Goal: Task Accomplishment & Management: Manage account settings

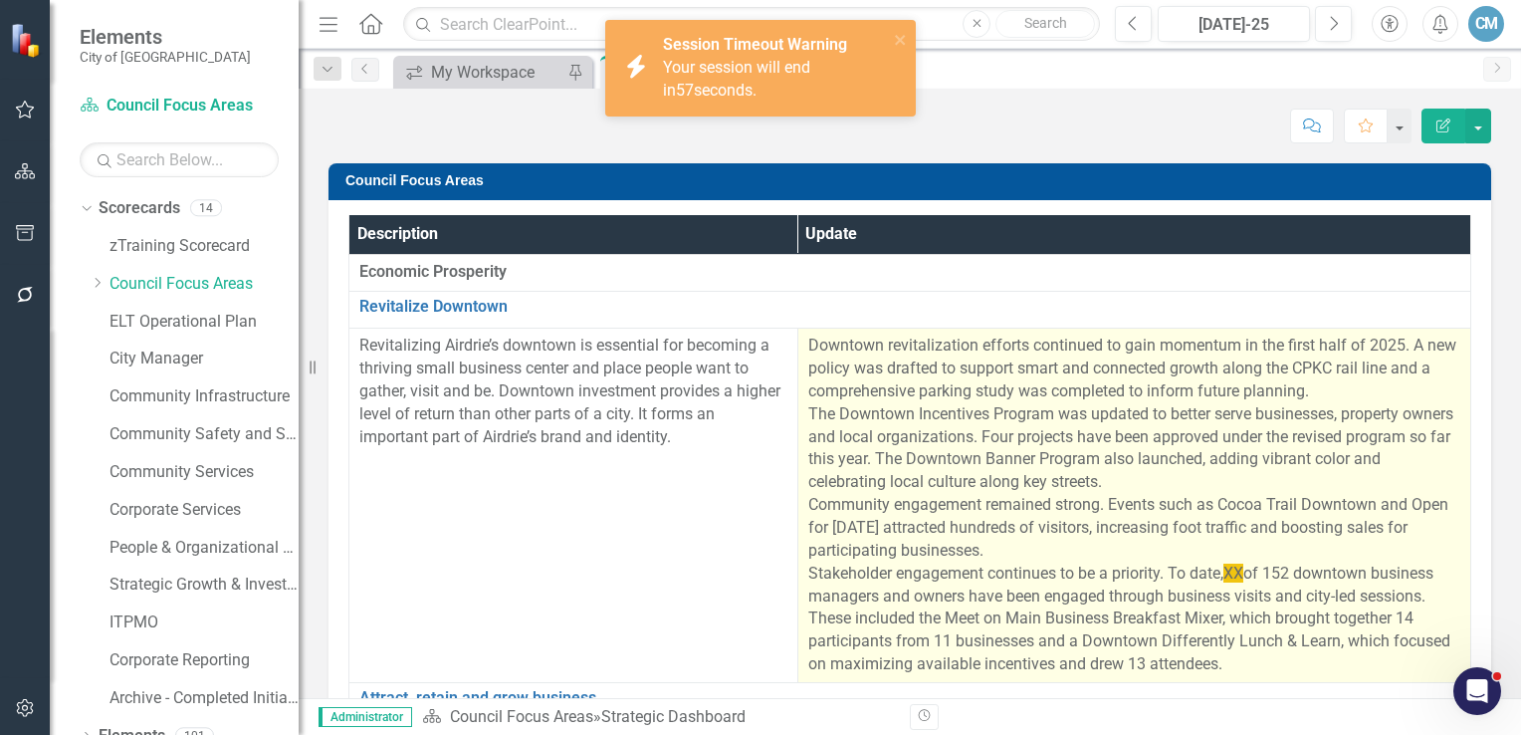
click at [1227, 575] on span "XX" at bounding box center [1234, 573] width 20 height 19
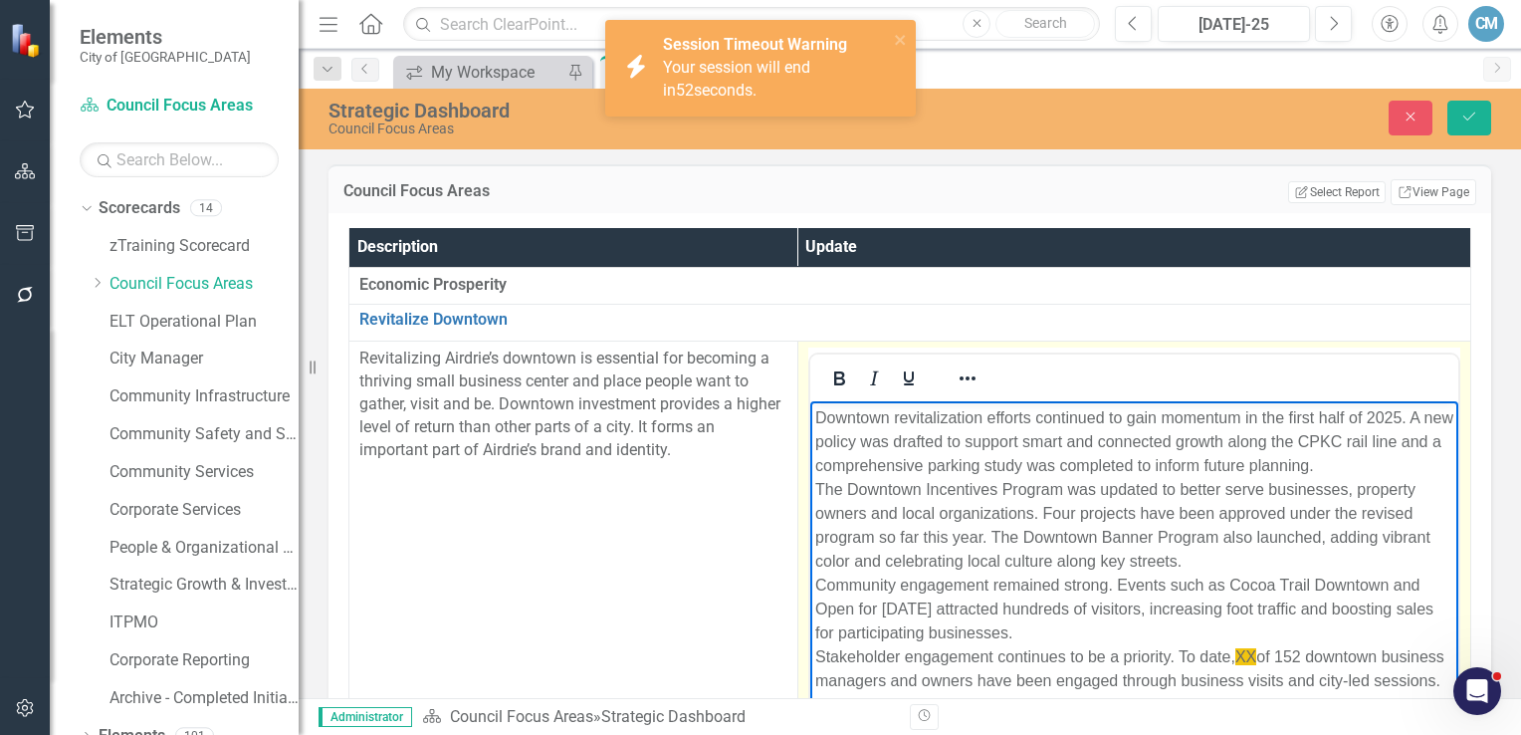
click at [1248, 653] on span "XX" at bounding box center [1245, 656] width 21 height 17
click at [1298, 656] on p "Downtown revitalization efforts continued to gain momentum in the first half of…" at bounding box center [1133, 585] width 638 height 358
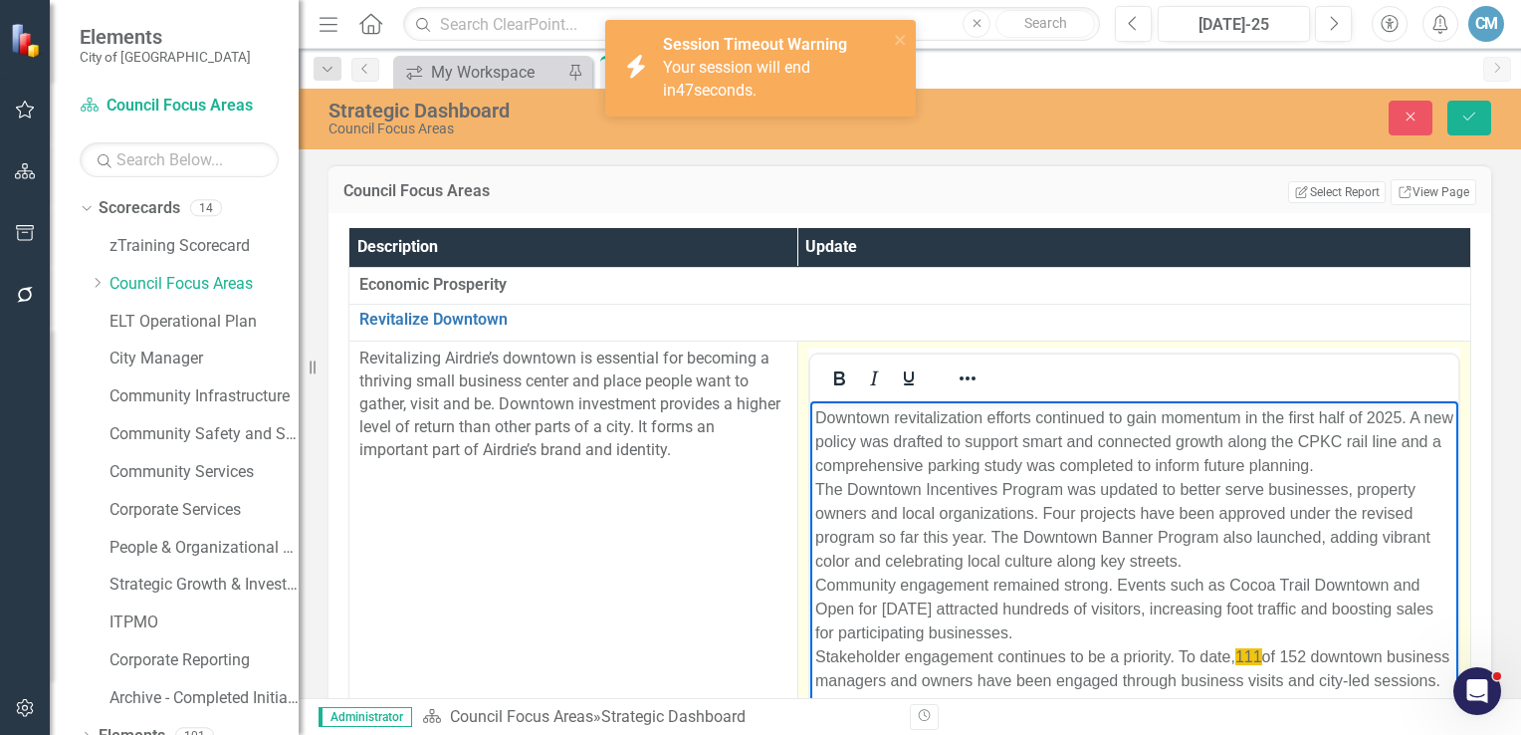
click at [1310, 653] on p "Downtown revitalization efforts continued to gain momentum in the first half of…" at bounding box center [1133, 585] width 638 height 358
click at [1256, 656] on span "111" at bounding box center [1248, 656] width 27 height 17
drag, startPoint x: 1256, startPoint y: 656, endPoint x: 1132, endPoint y: 635, distance: 125.2
click at [1132, 635] on p "Downtown revitalization efforts continued to gain momentum in the first half of…" at bounding box center [1133, 585] width 638 height 358
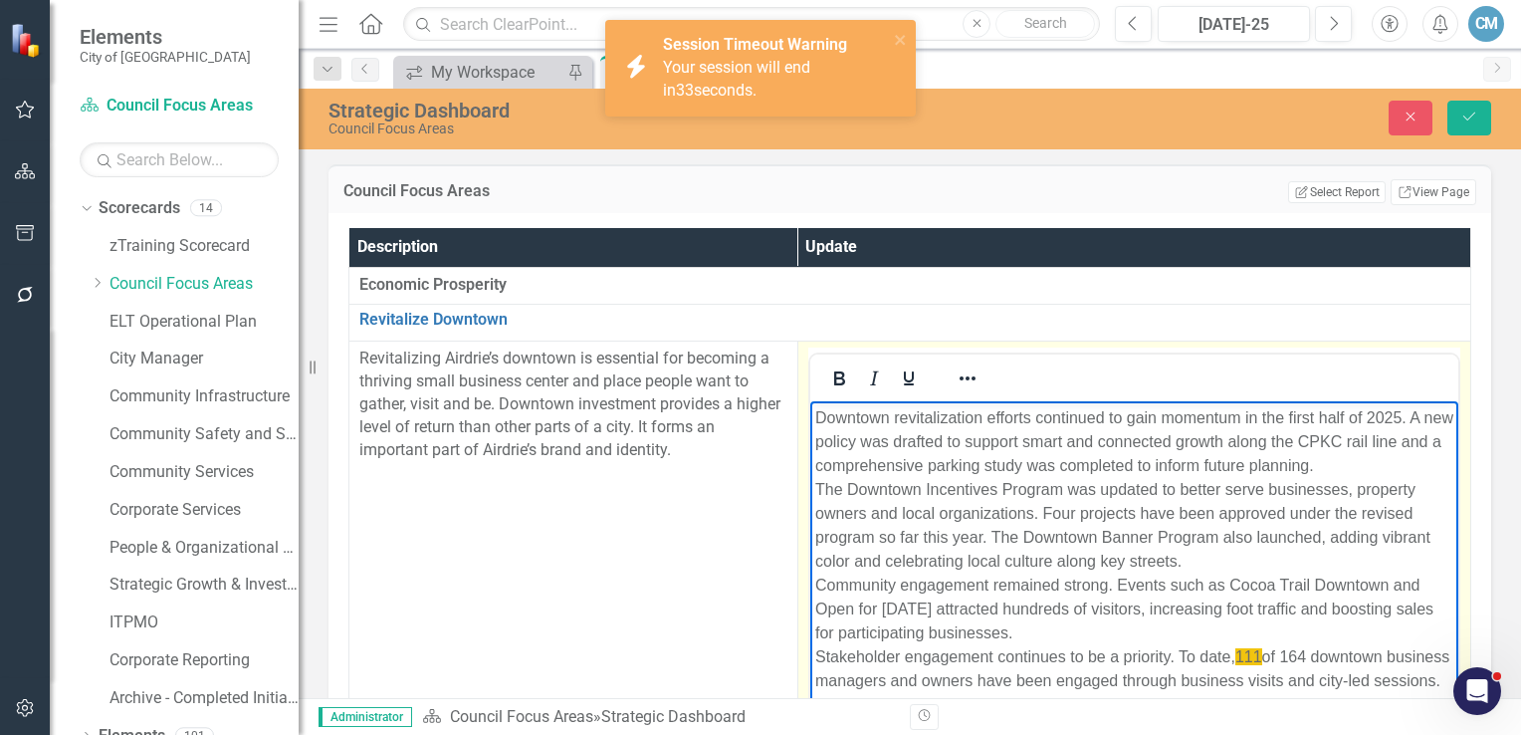
click at [1256, 655] on span "111" at bounding box center [1248, 656] width 27 height 17
click at [961, 380] on icon "Reveal or hide additional toolbar items" at bounding box center [968, 378] width 24 height 24
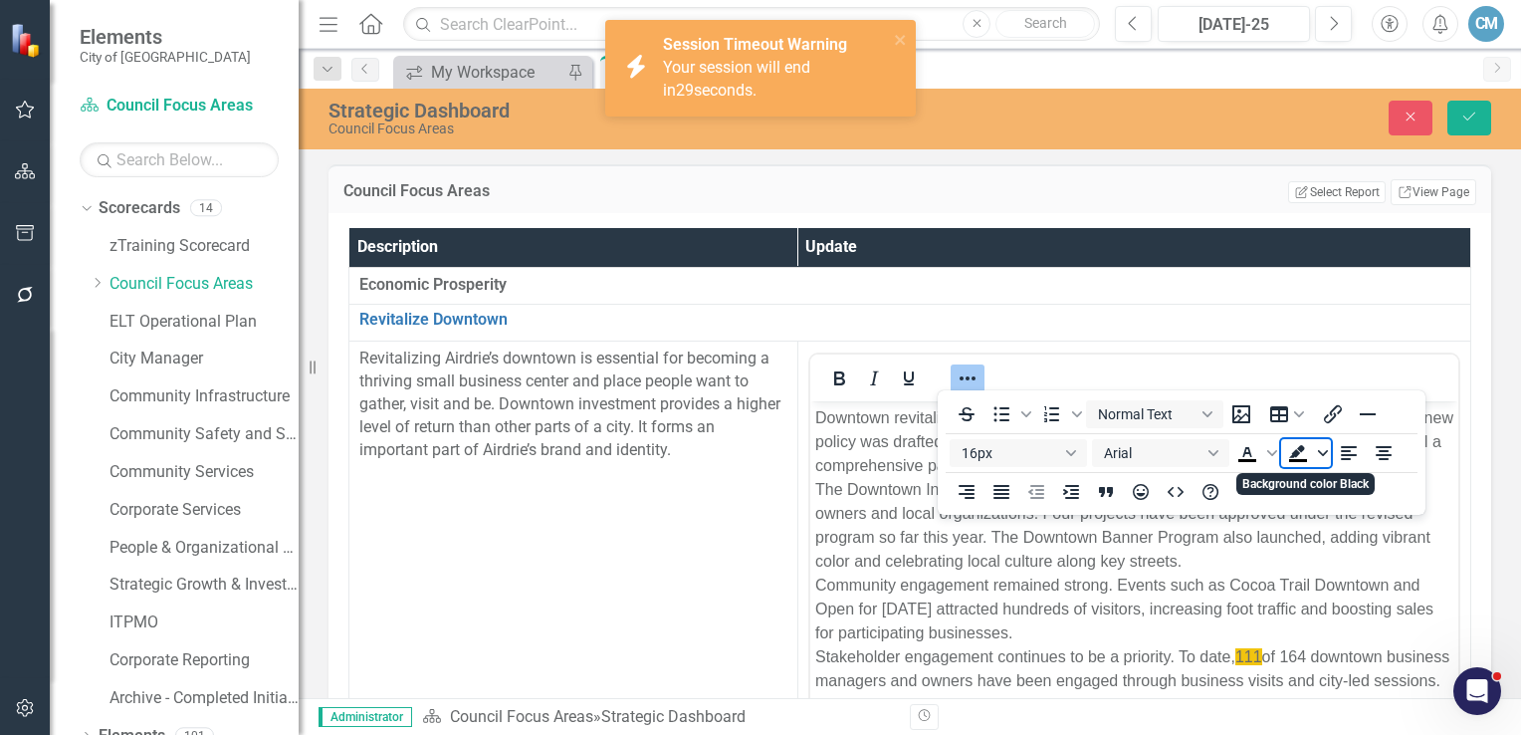
click at [1318, 459] on span "Background color Black" at bounding box center [1323, 453] width 16 height 28
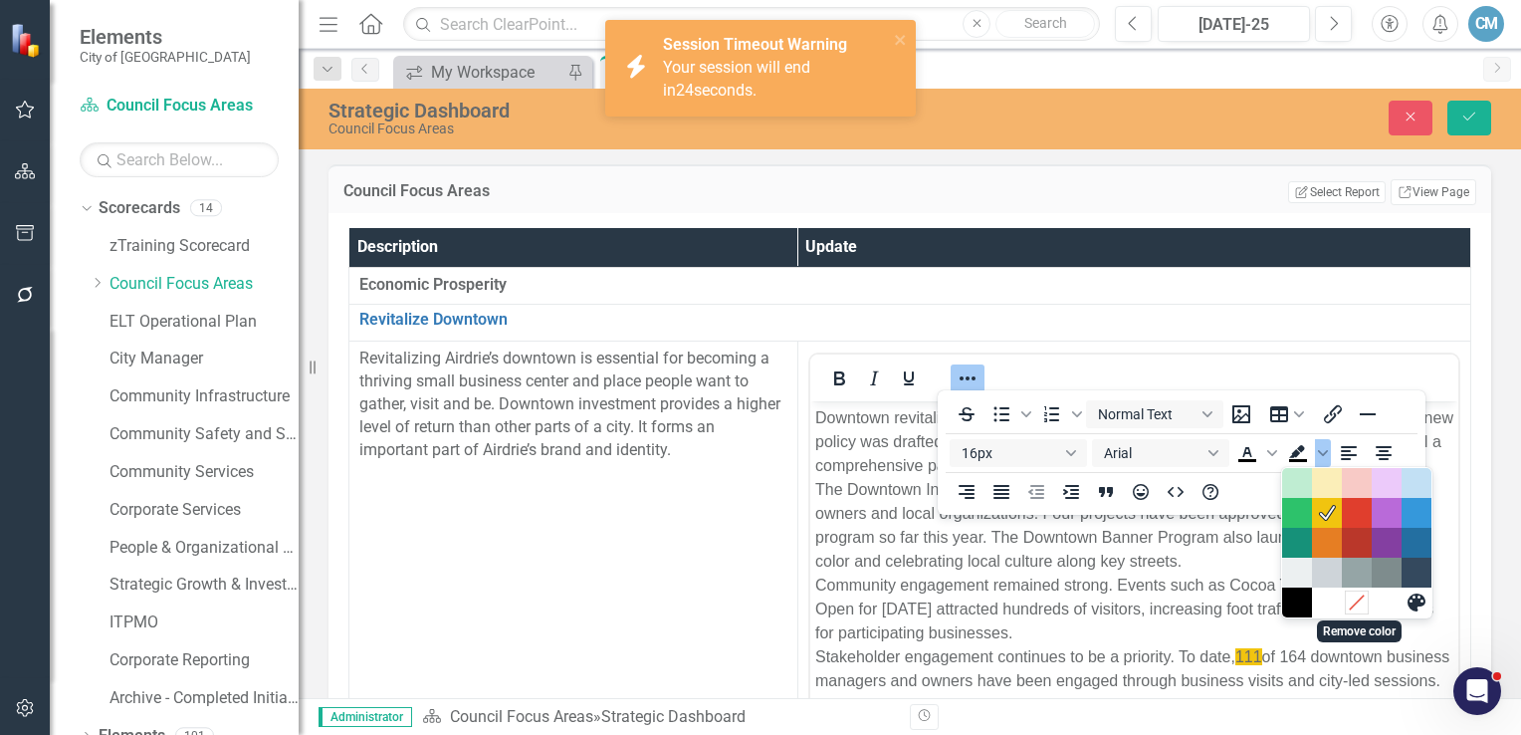
click at [1351, 601] on icon "Remove color" at bounding box center [1357, 602] width 19 height 19
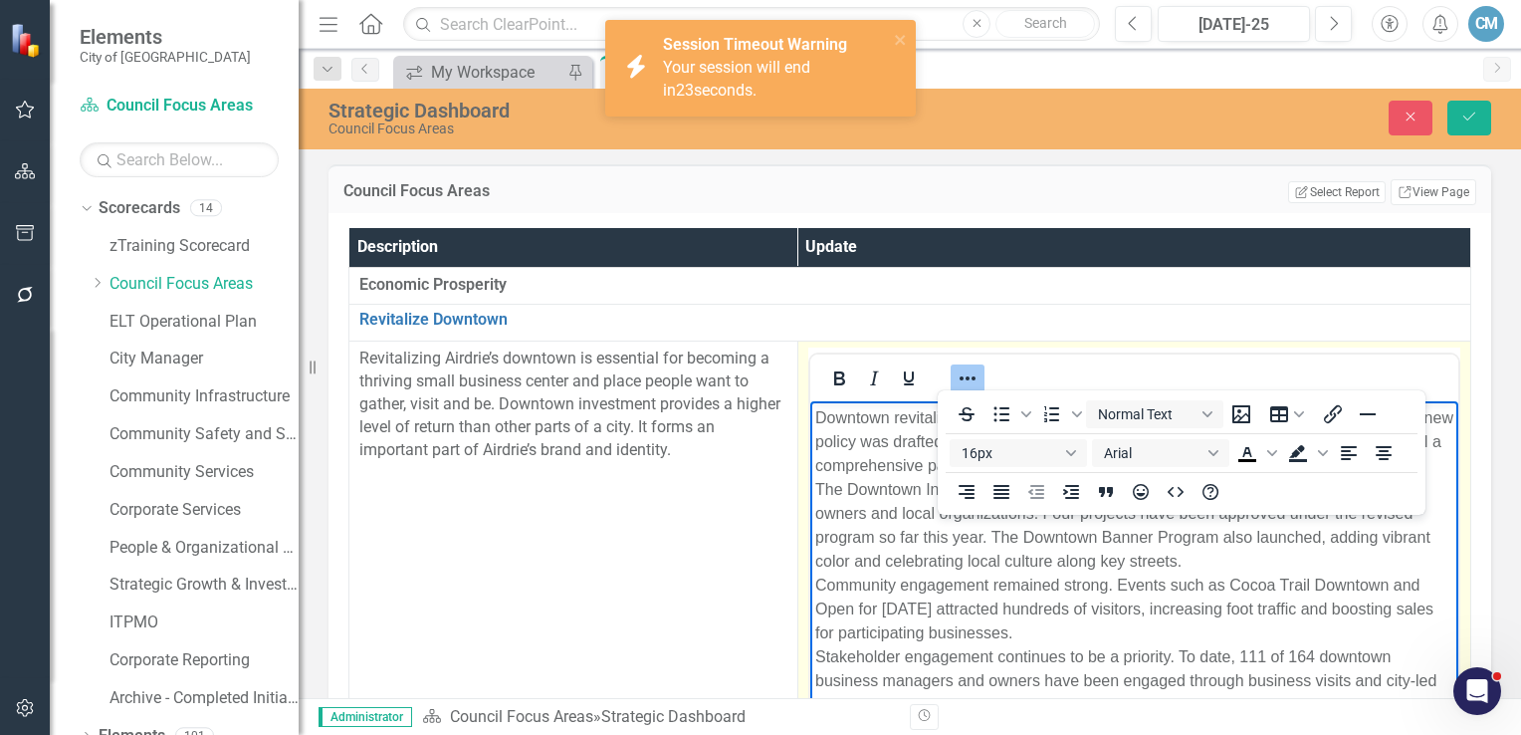
click at [1339, 620] on p "Downtown revitalization efforts continued to gain momentum in the first half of…" at bounding box center [1133, 585] width 638 height 358
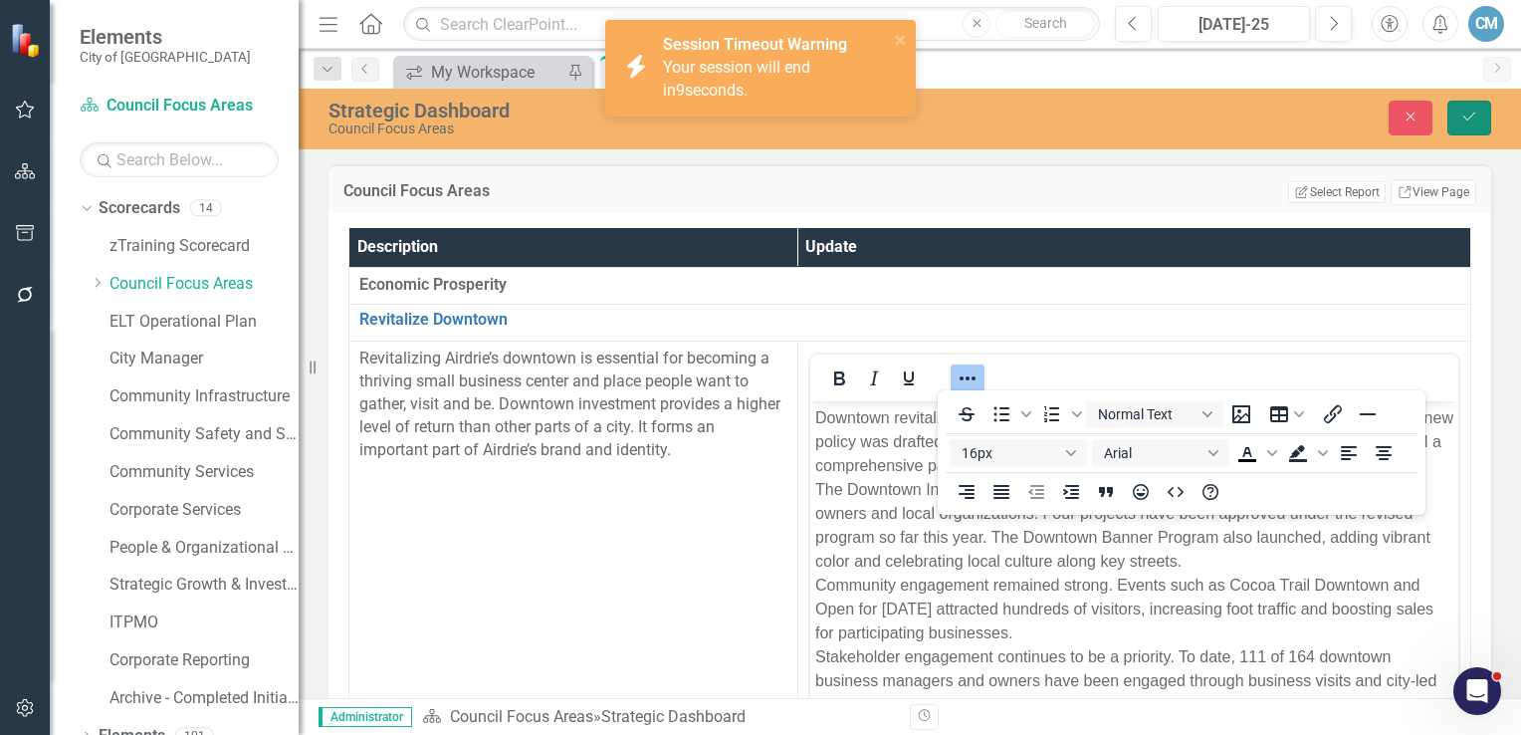
click at [1470, 119] on icon "Save" at bounding box center [1470, 117] width 18 height 14
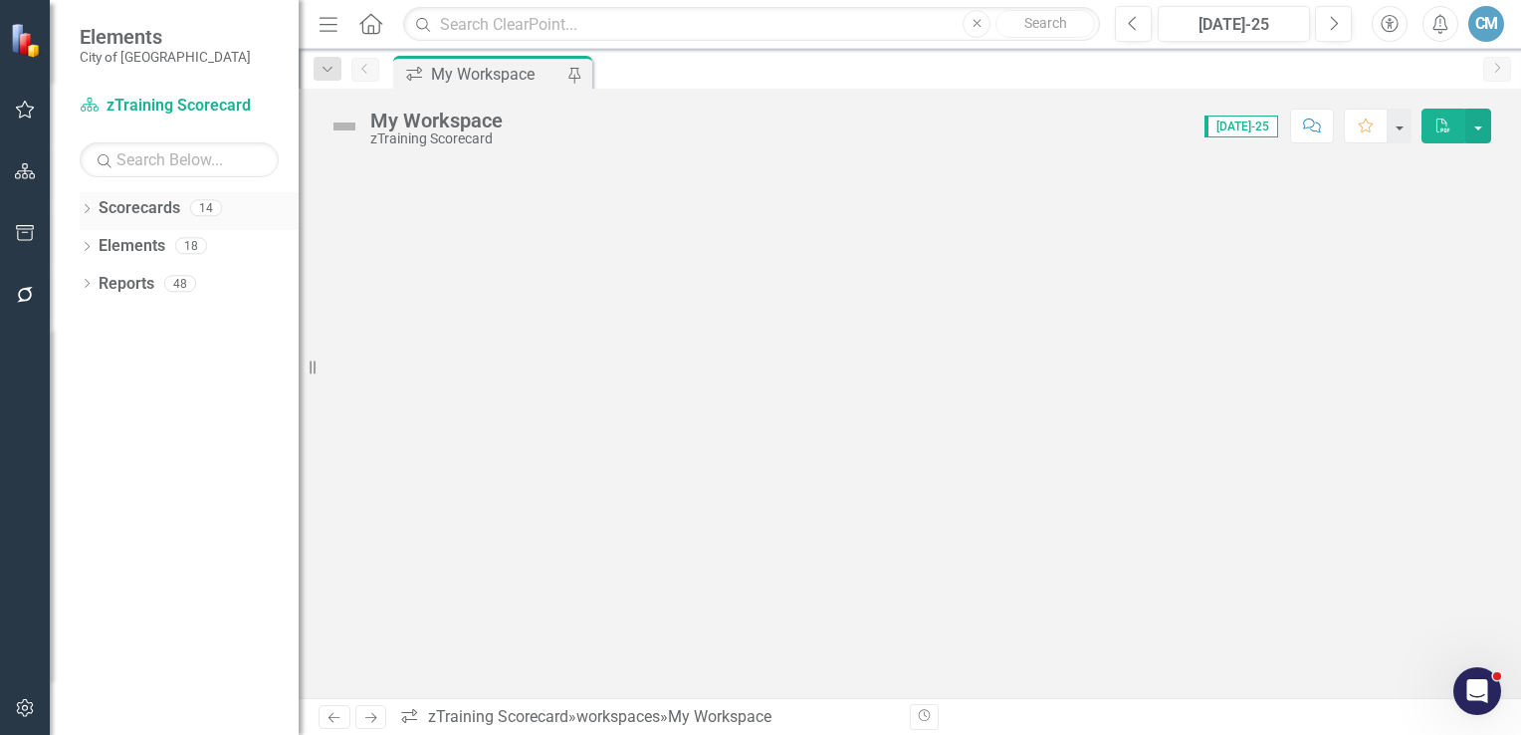
click at [147, 208] on link "Scorecards" at bounding box center [140, 208] width 82 height 23
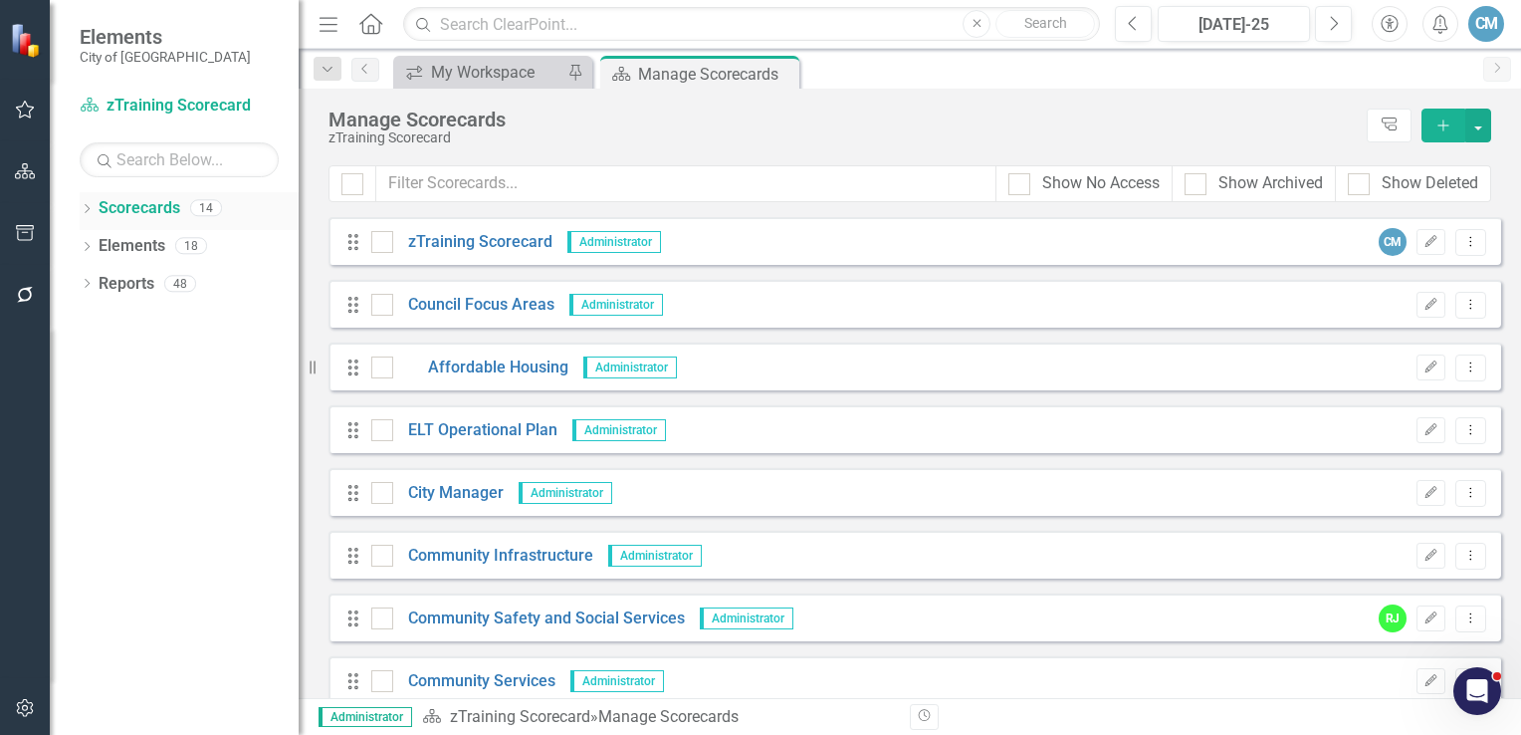
click at [84, 208] on icon "Dropdown" at bounding box center [87, 210] width 14 height 11
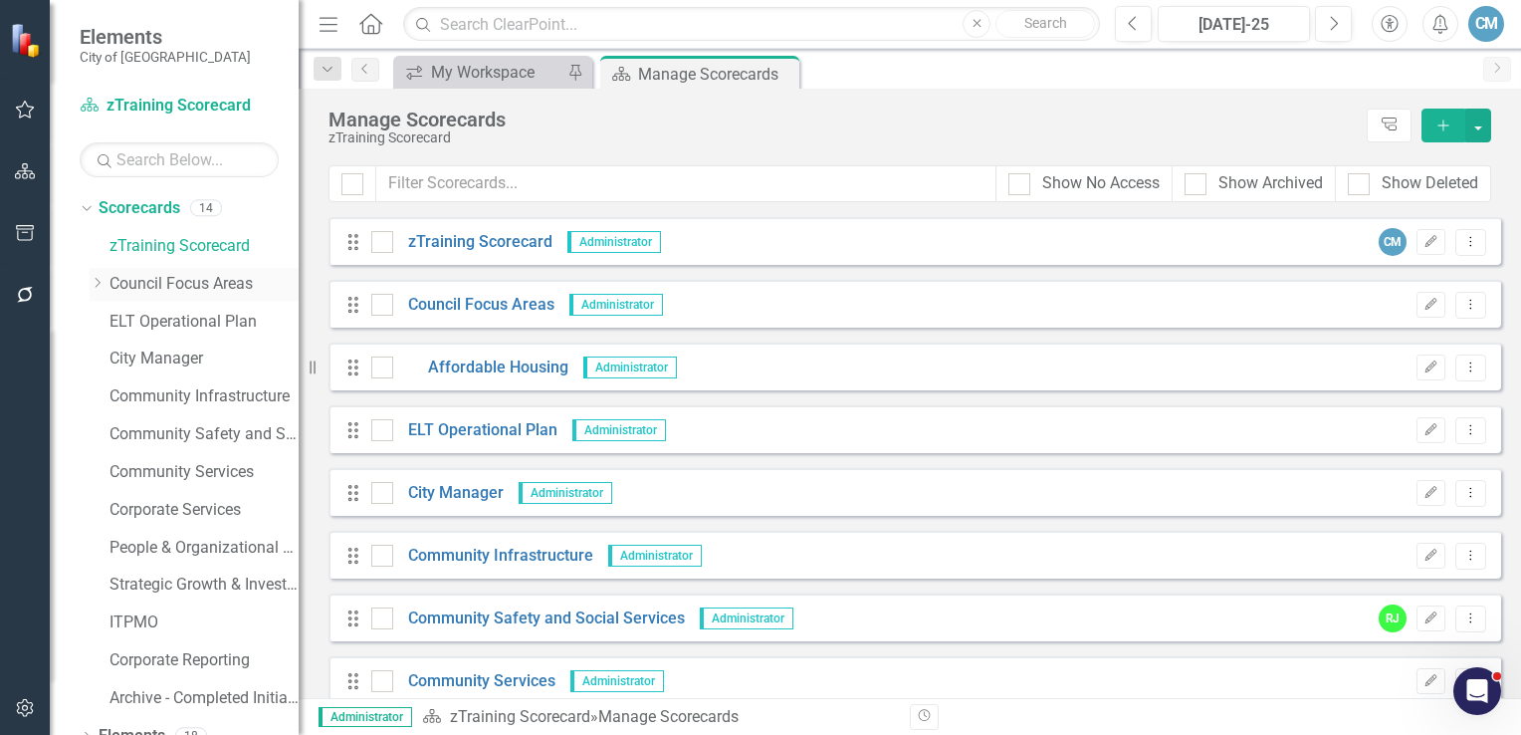
click at [146, 289] on link "Council Focus Areas" at bounding box center [204, 284] width 189 height 23
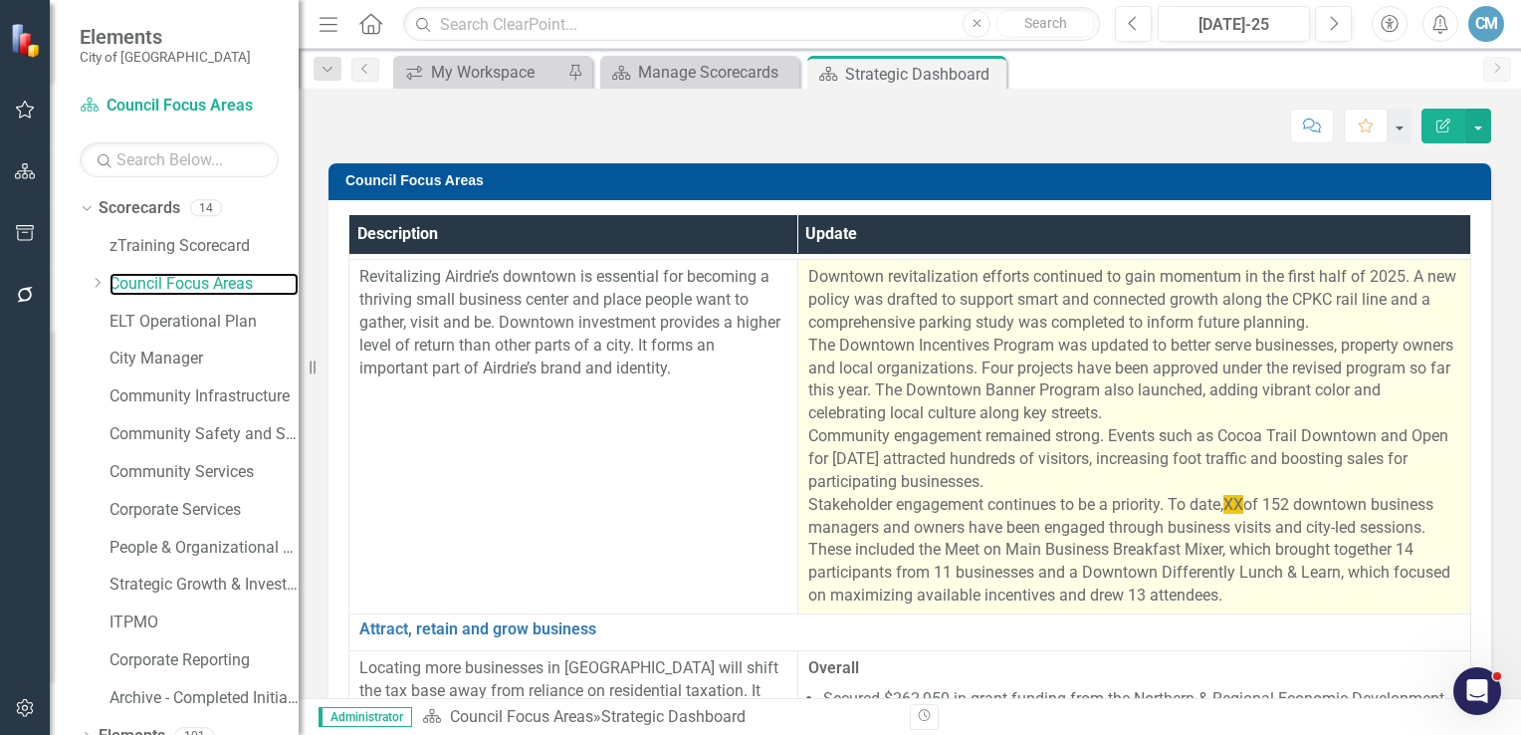
scroll to position [100, 0]
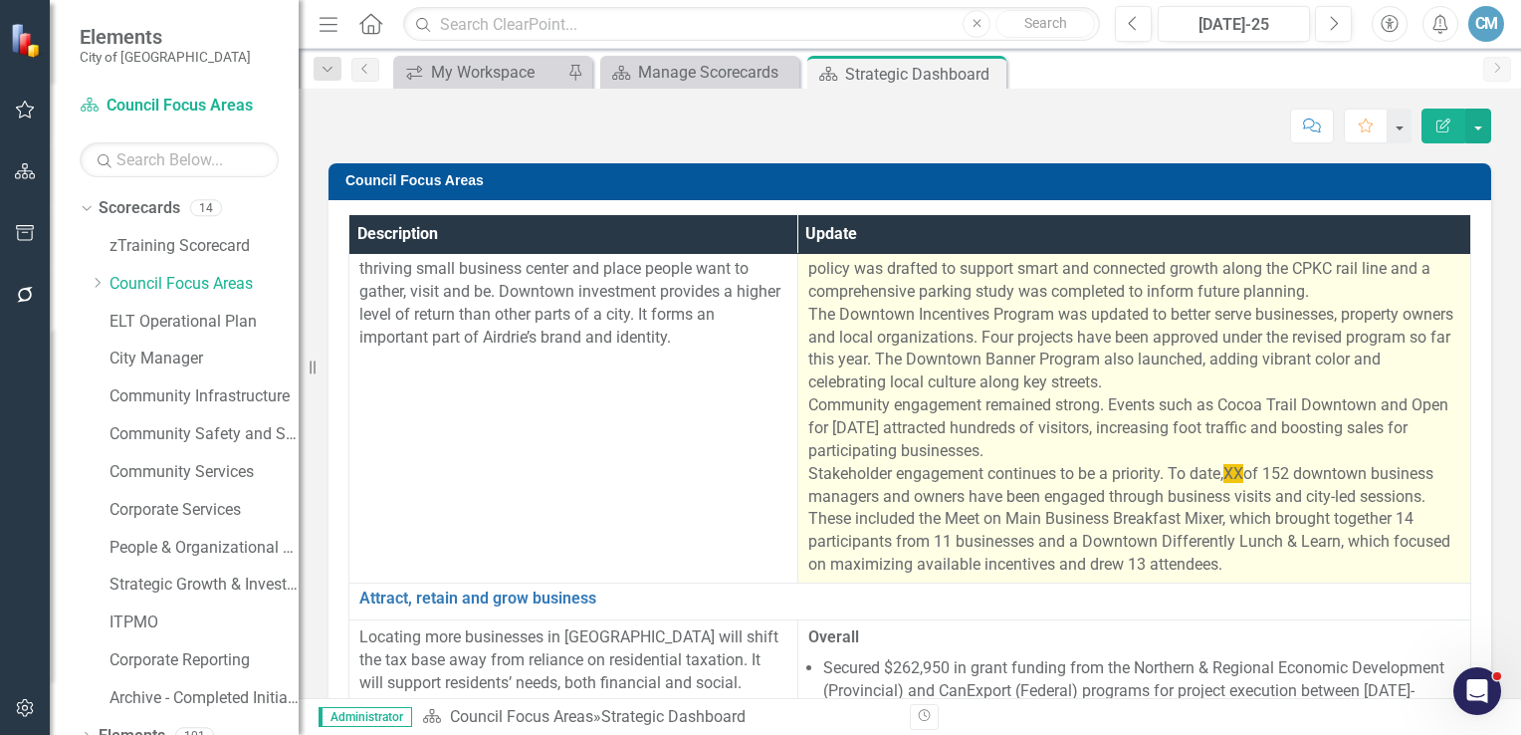
click at [1230, 472] on span "XX" at bounding box center [1234, 473] width 20 height 19
click at [1226, 477] on span "XX" at bounding box center [1234, 473] width 20 height 19
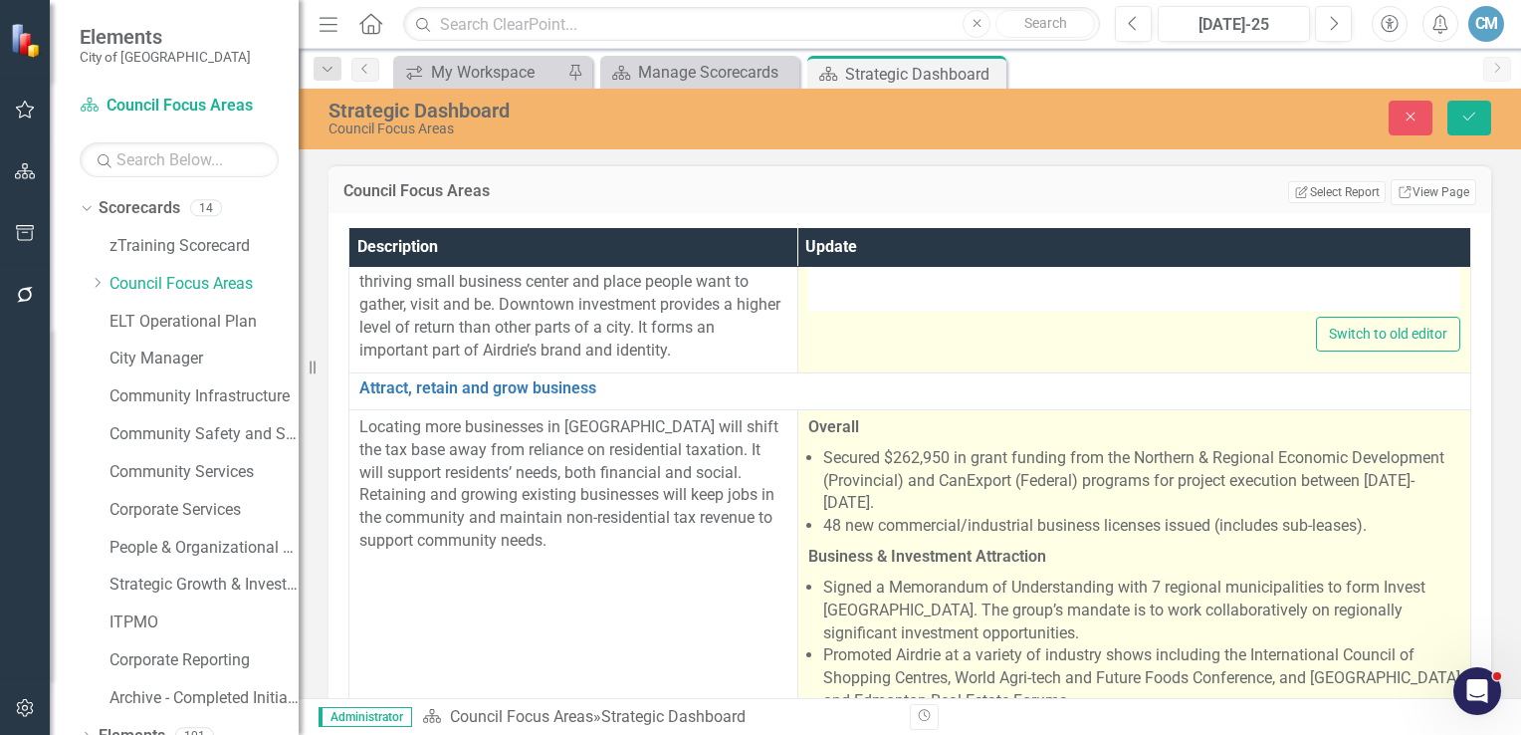
type textarea "<p>Downtown revitalization efforts continued to gain momentum in the first half…"
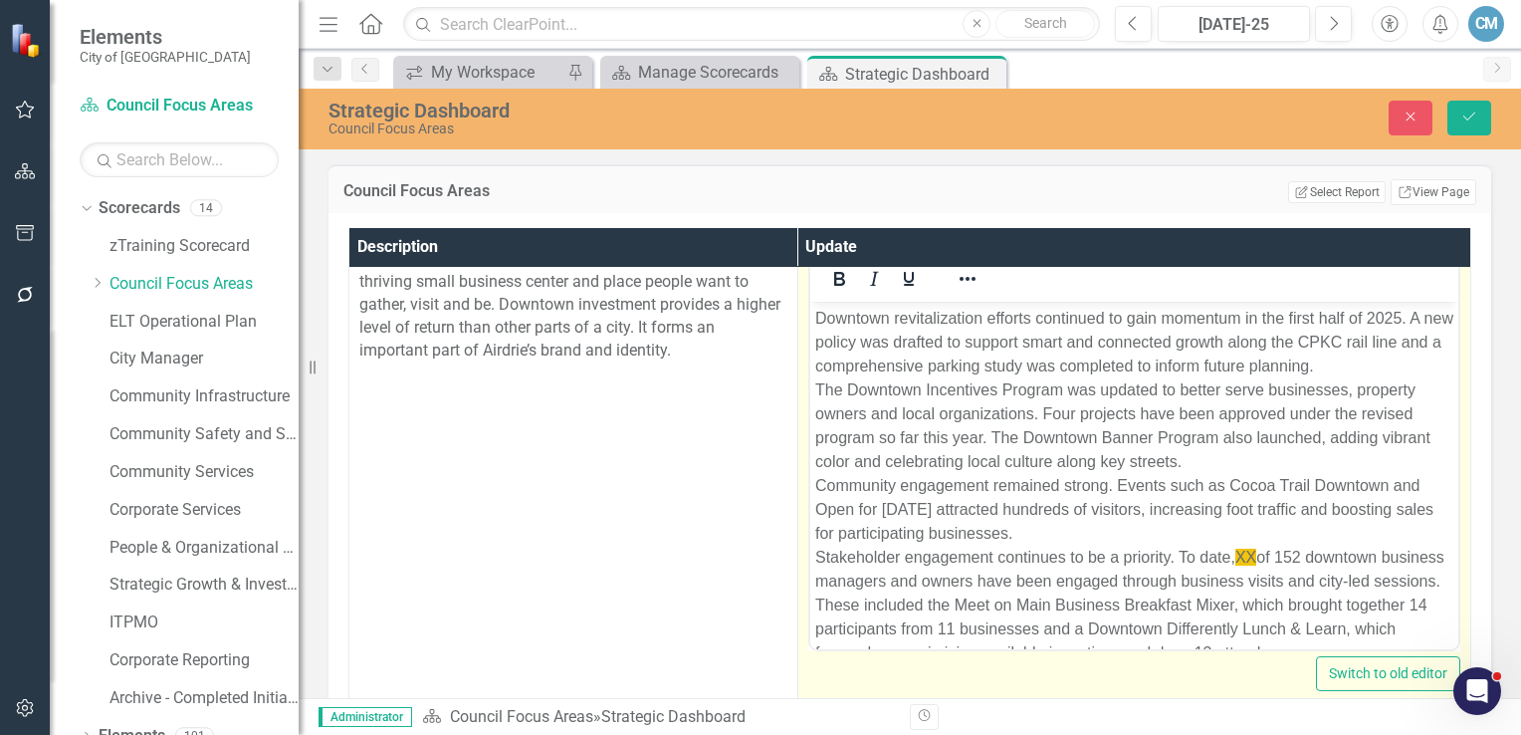
click at [1244, 566] on p "Downtown revitalization efforts continued to gain momentum in the first half of…" at bounding box center [1133, 486] width 638 height 358
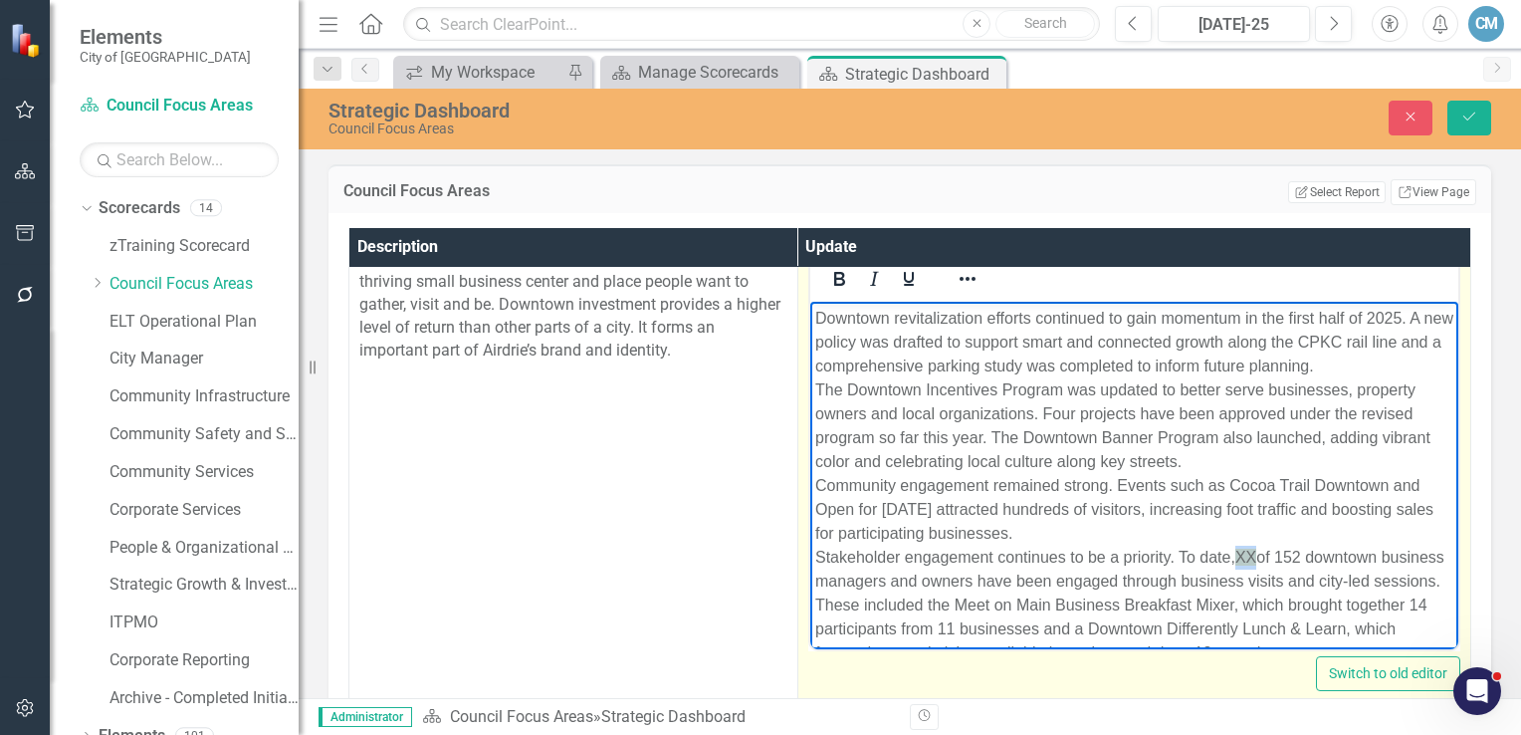
click at [1246, 565] on p "Downtown revitalization efforts continued to gain momentum in the first half of…" at bounding box center [1133, 486] width 638 height 358
click at [1256, 560] on span "XX" at bounding box center [1245, 557] width 21 height 17
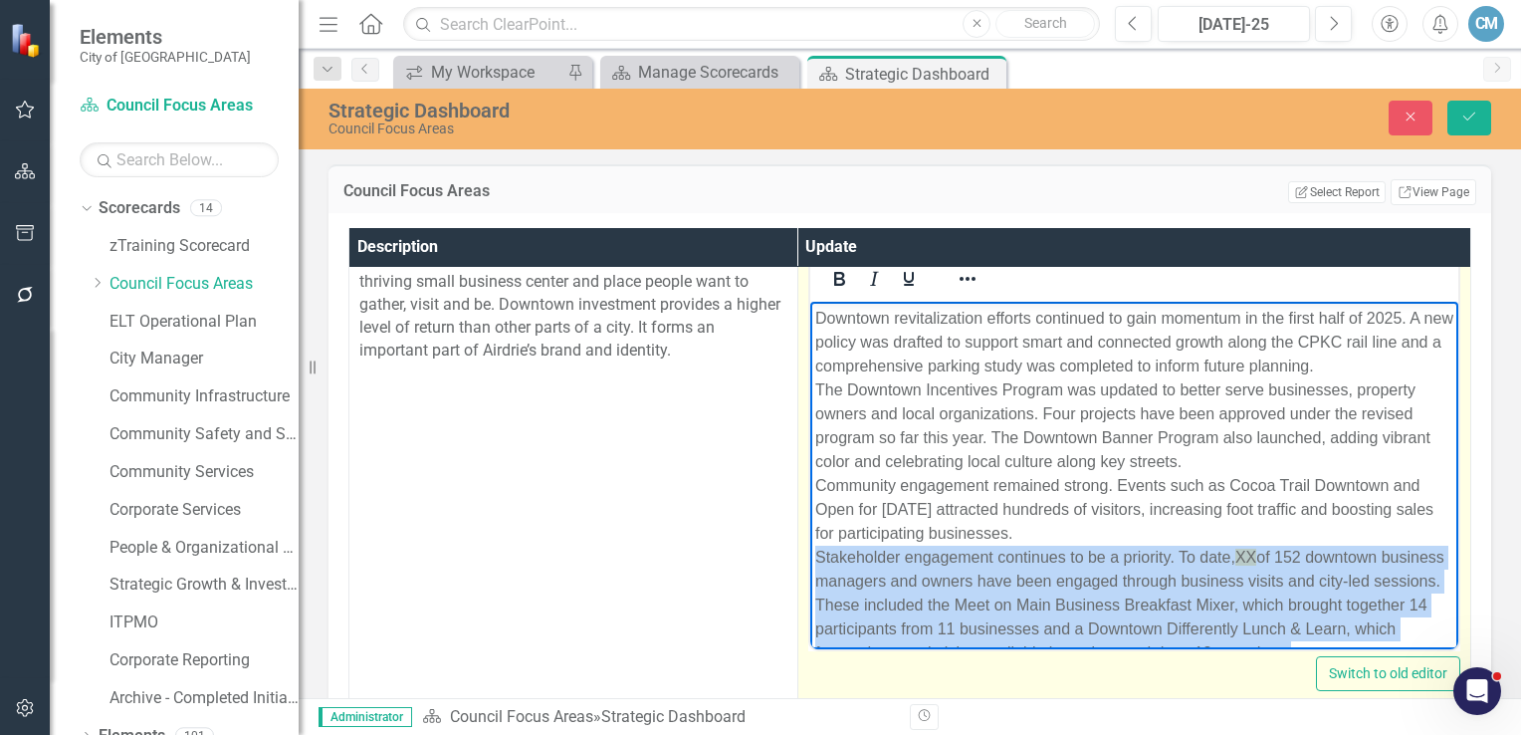
click at [1256, 560] on span "XX" at bounding box center [1245, 557] width 21 height 17
click at [1256, 558] on span "XX" at bounding box center [1245, 557] width 21 height 17
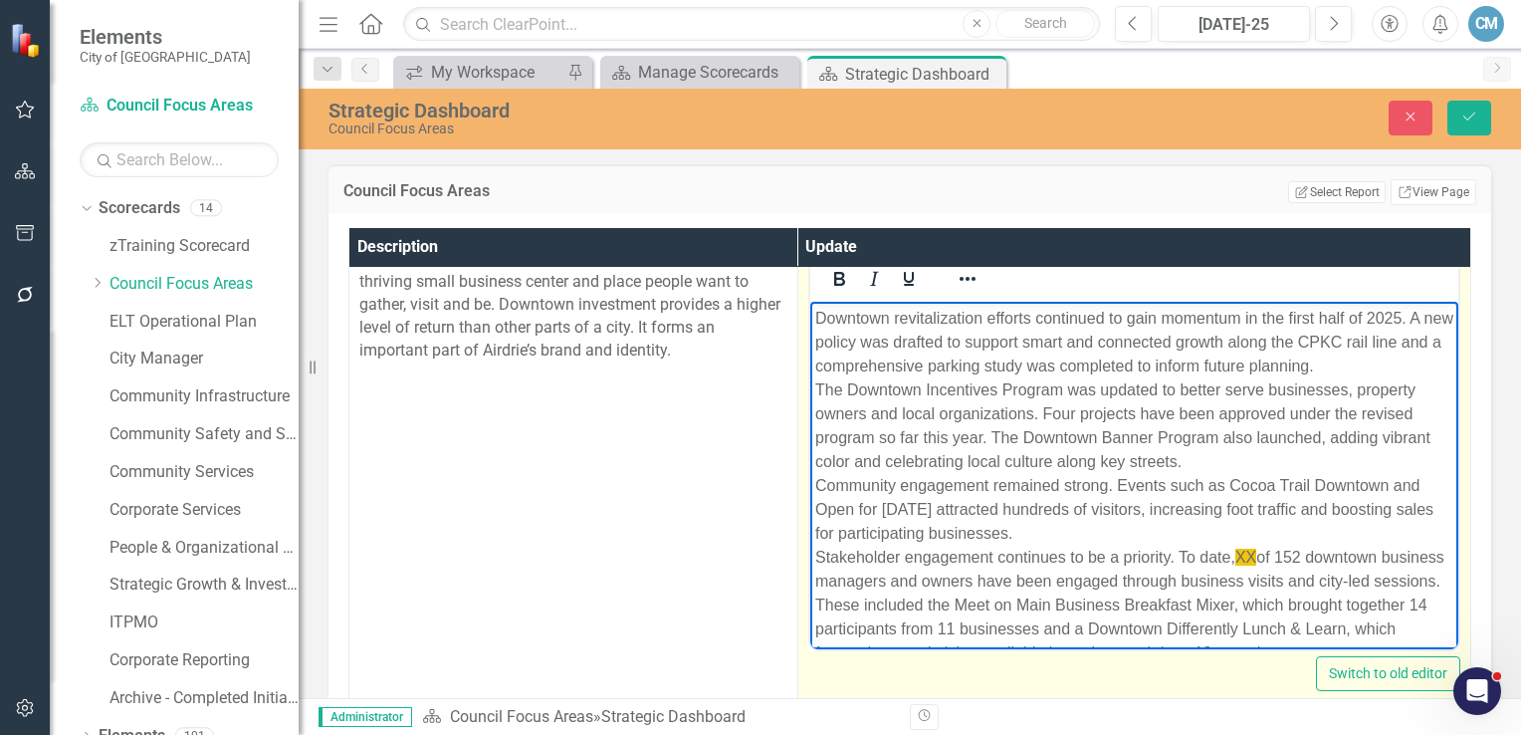
click at [1256, 558] on span "XX" at bounding box center [1245, 557] width 21 height 17
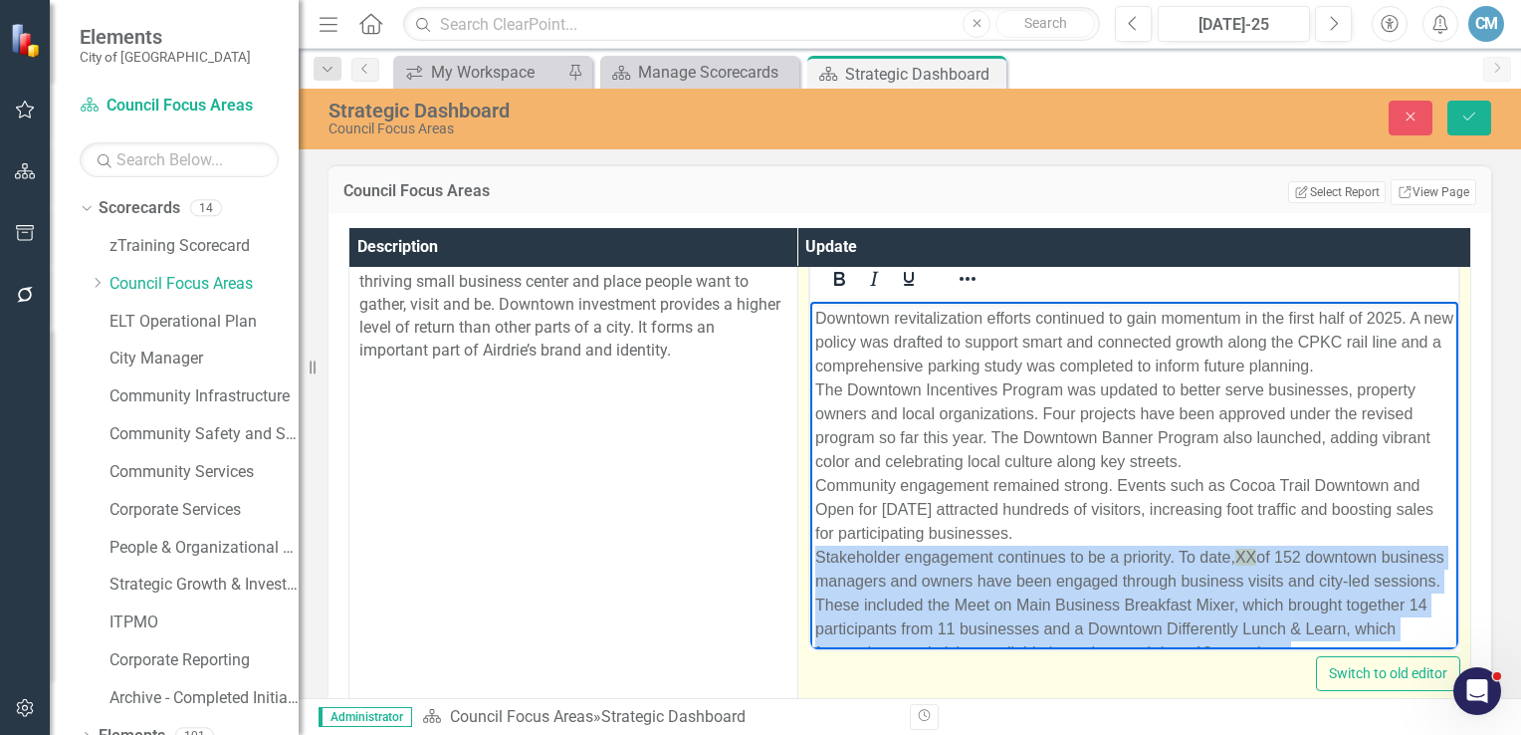
click at [1255, 557] on span "XX" at bounding box center [1245, 557] width 21 height 17
click at [1255, 556] on span "XX" at bounding box center [1245, 557] width 21 height 17
click at [1253, 556] on span "XX" at bounding box center [1245, 557] width 21 height 17
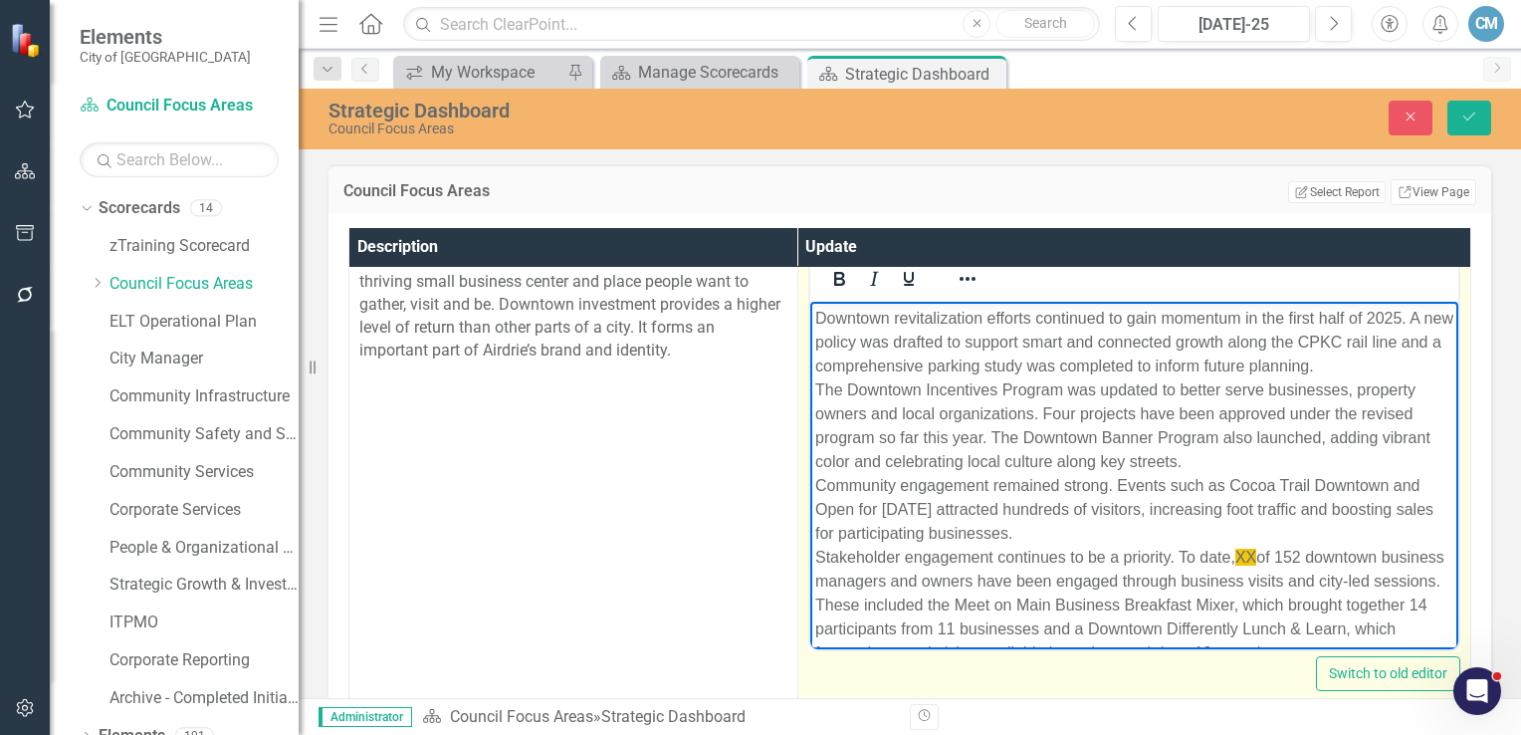
click at [1249, 556] on span "XX" at bounding box center [1245, 557] width 21 height 17
click at [963, 277] on icon "Reveal or hide additional toolbar items" at bounding box center [968, 279] width 16 height 4
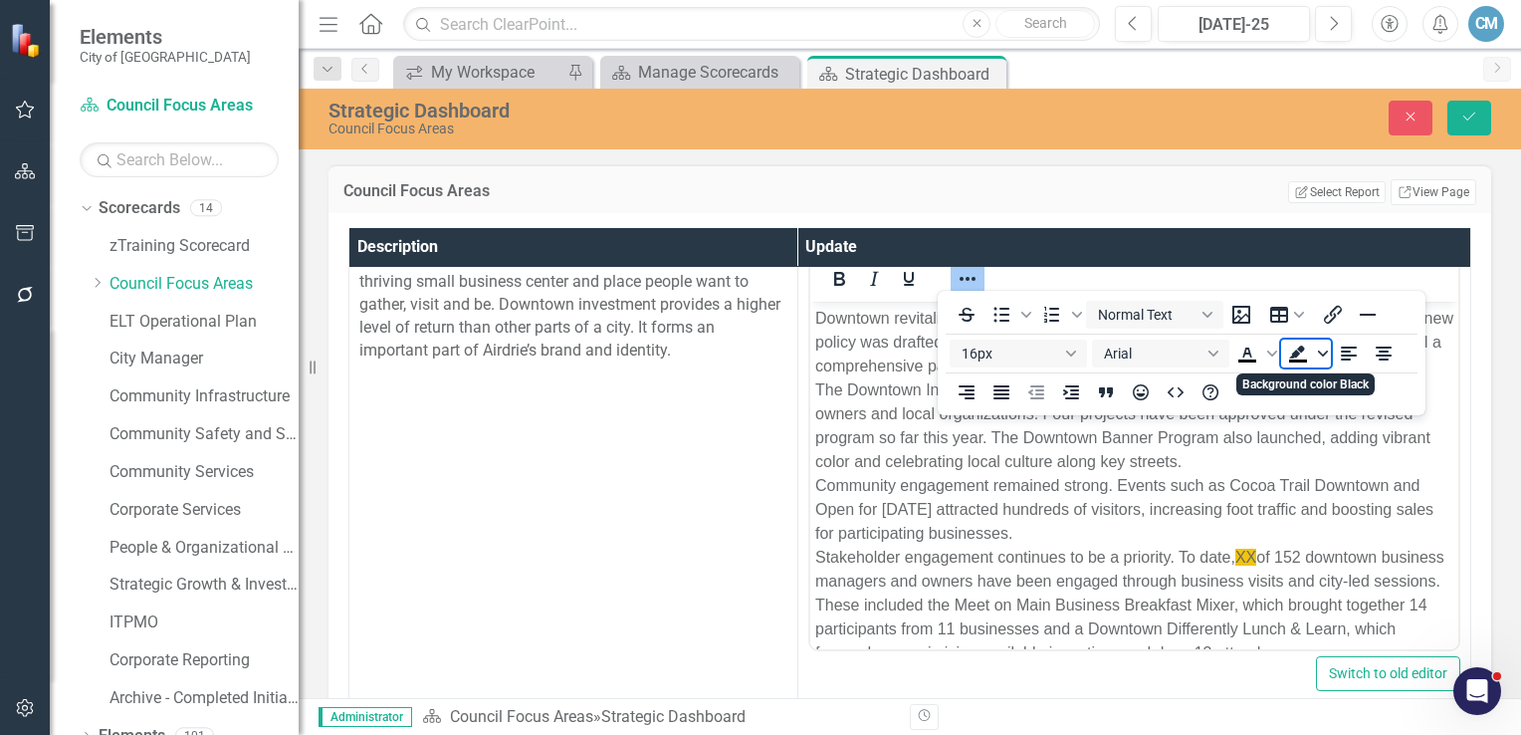
click at [1320, 355] on icon "Background color Black" at bounding box center [1323, 353] width 10 height 10
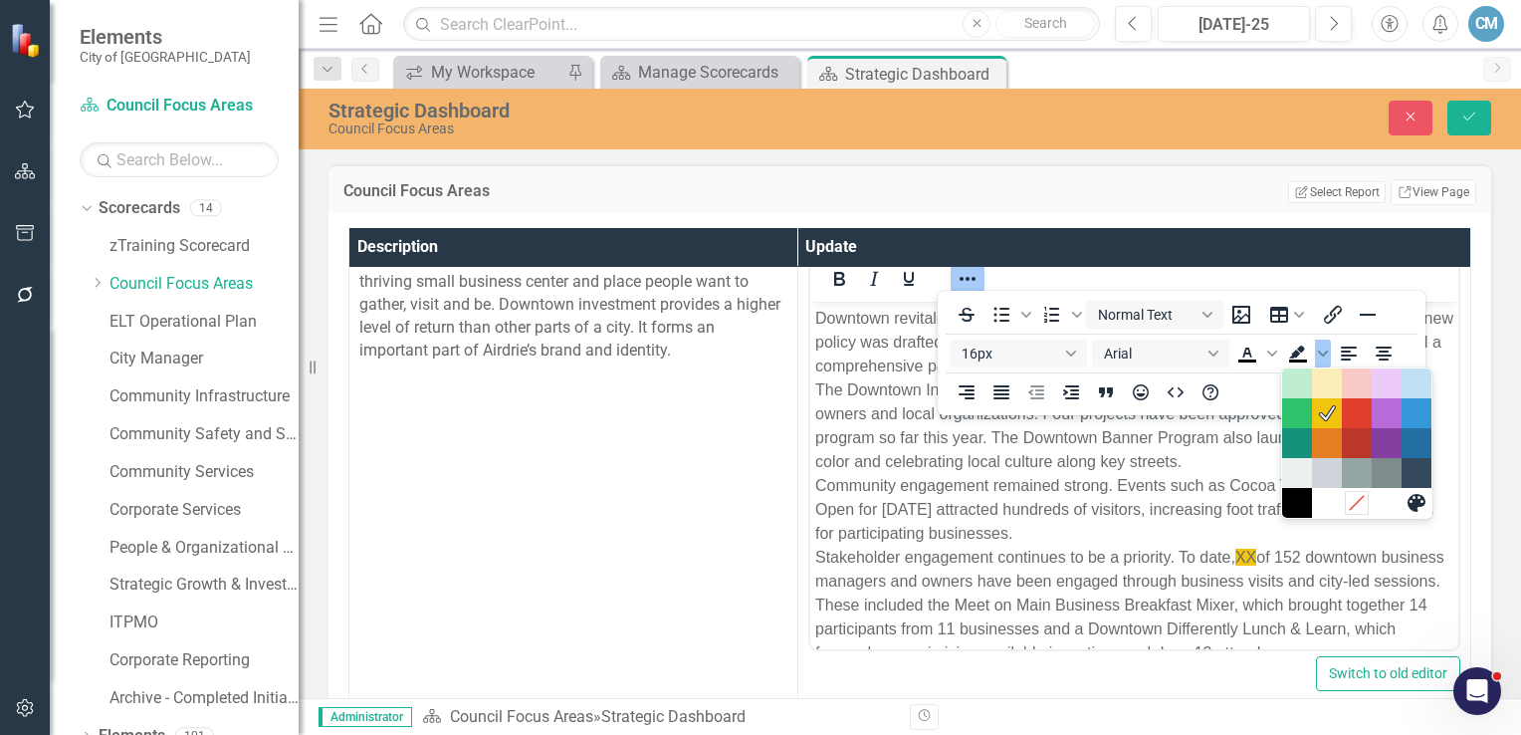
click at [1356, 509] on icon "Remove color" at bounding box center [1357, 503] width 19 height 19
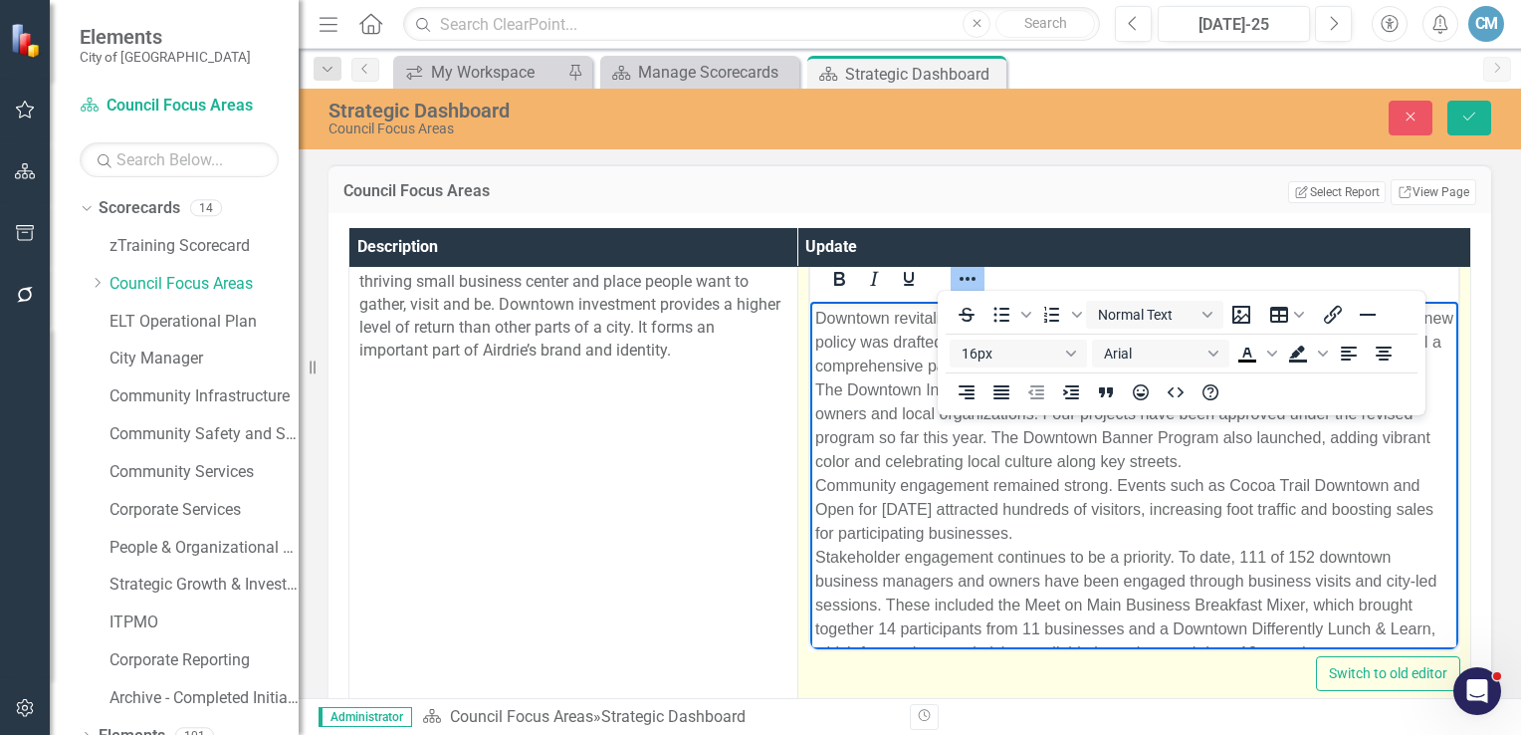
click at [1295, 555] on p "Downtown revitalization efforts continued to gain momentum in the first half of…" at bounding box center [1133, 486] width 638 height 358
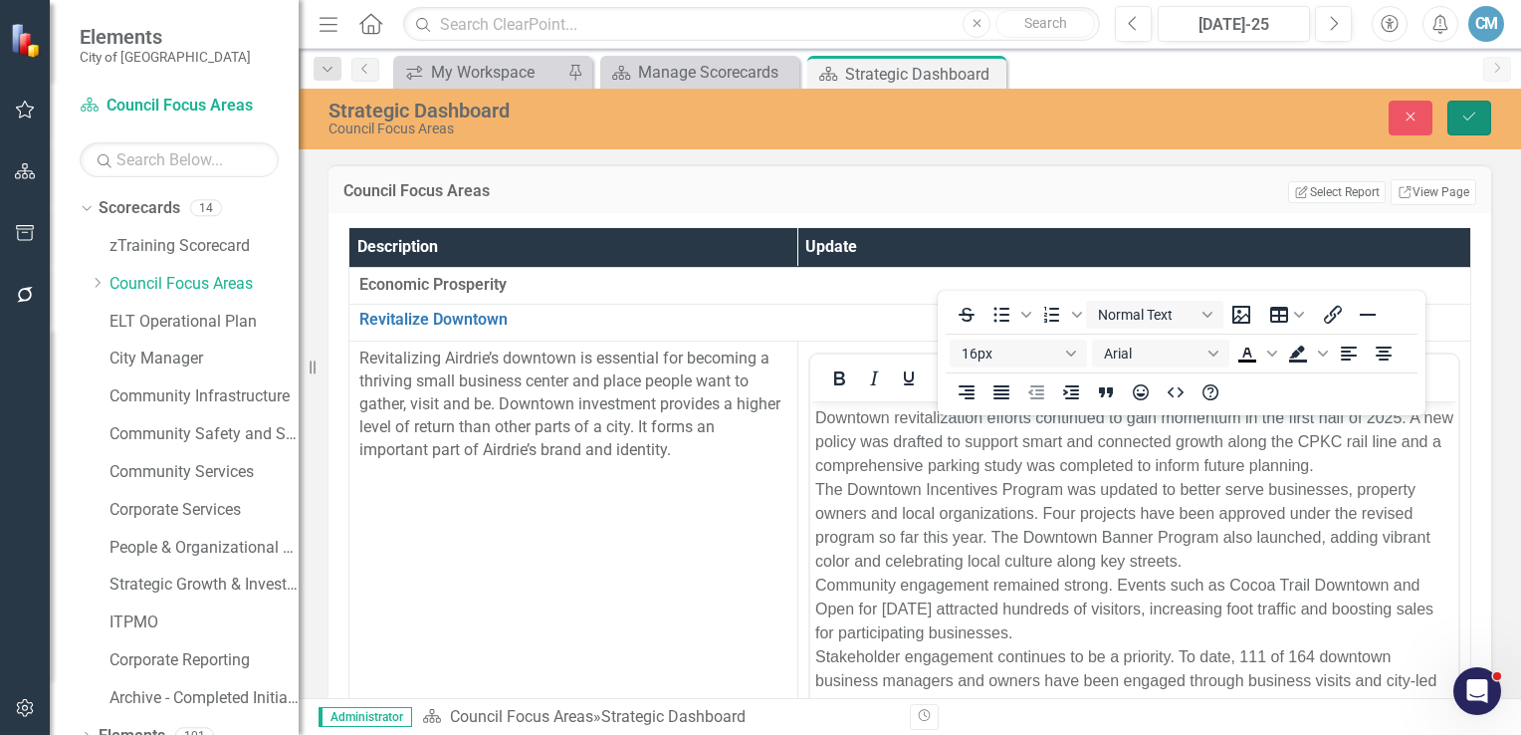
click at [1462, 120] on icon "Save" at bounding box center [1470, 117] width 18 height 14
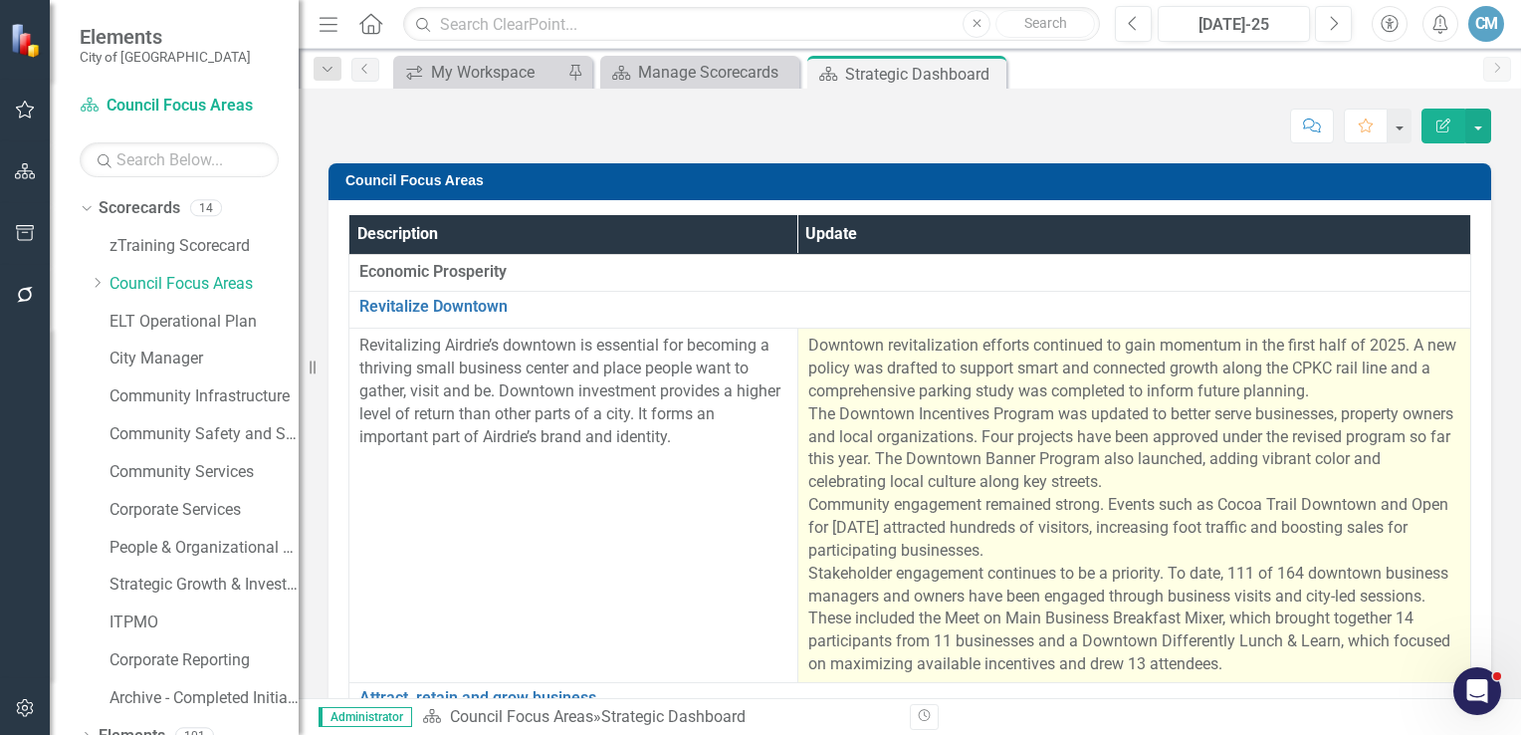
click at [908, 591] on p "Downtown revitalization efforts continued to gain momentum in the first half of…" at bounding box center [1134, 506] width 652 height 342
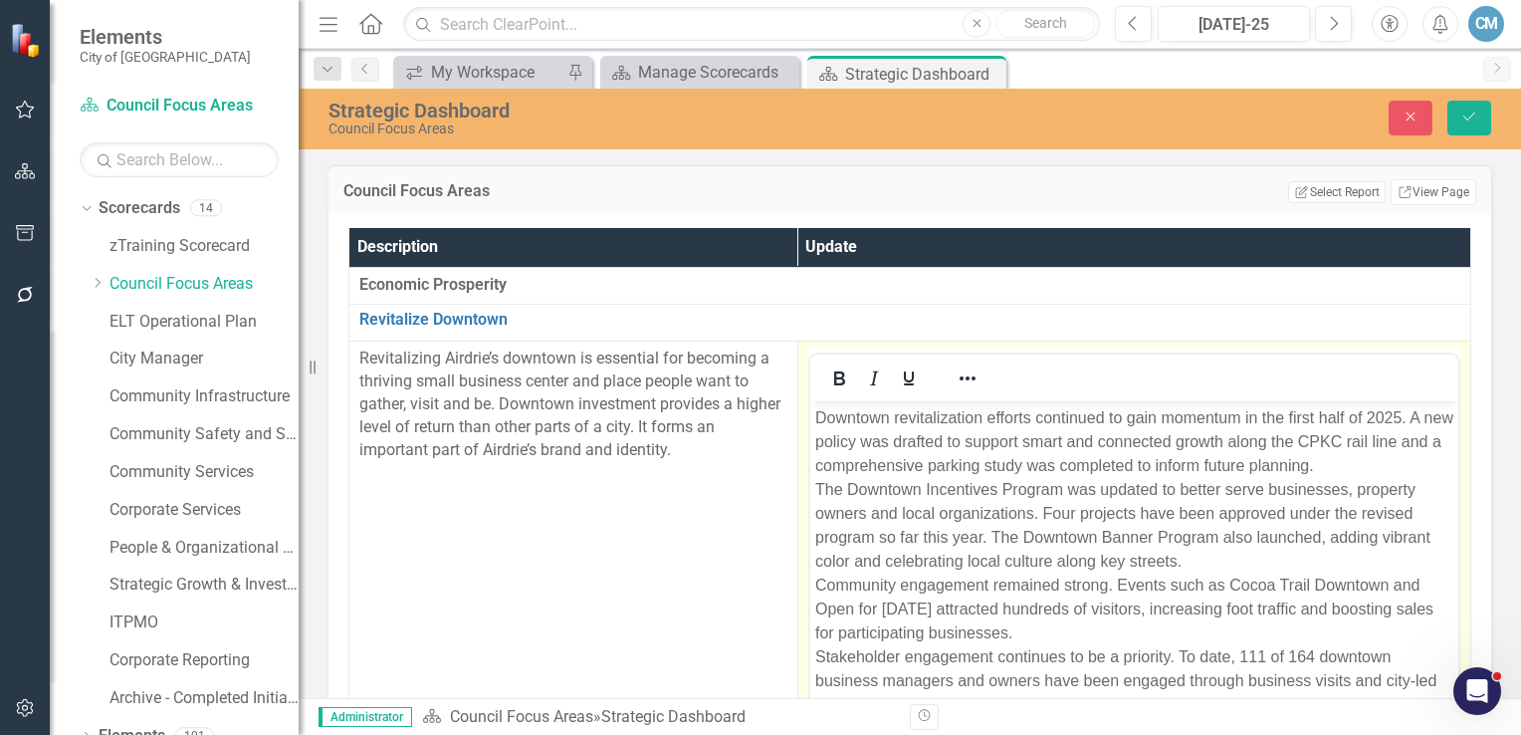
scroll to position [60, 0]
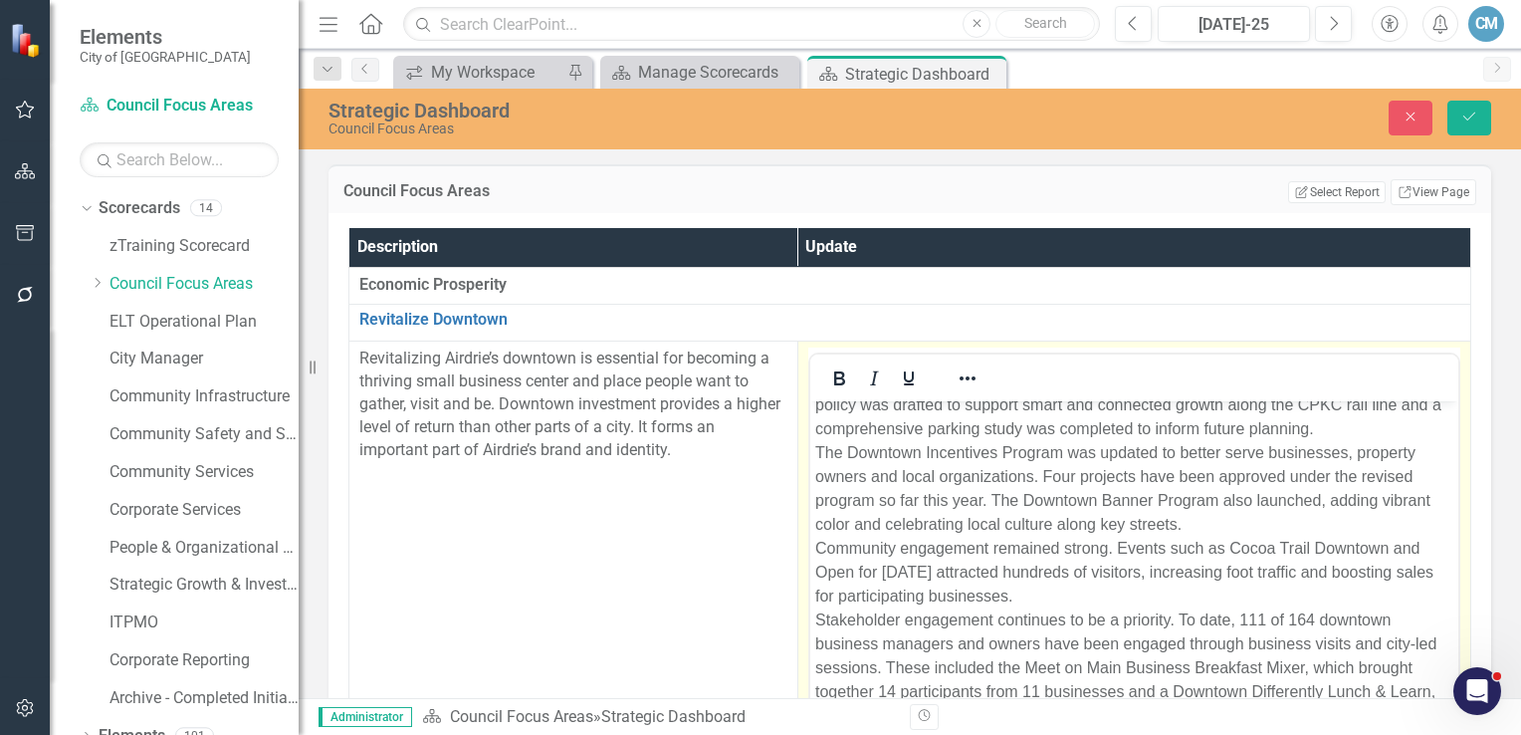
click at [896, 621] on p "Downtown revitalization efforts continued to gain momentum in the first half of…" at bounding box center [1133, 548] width 638 height 358
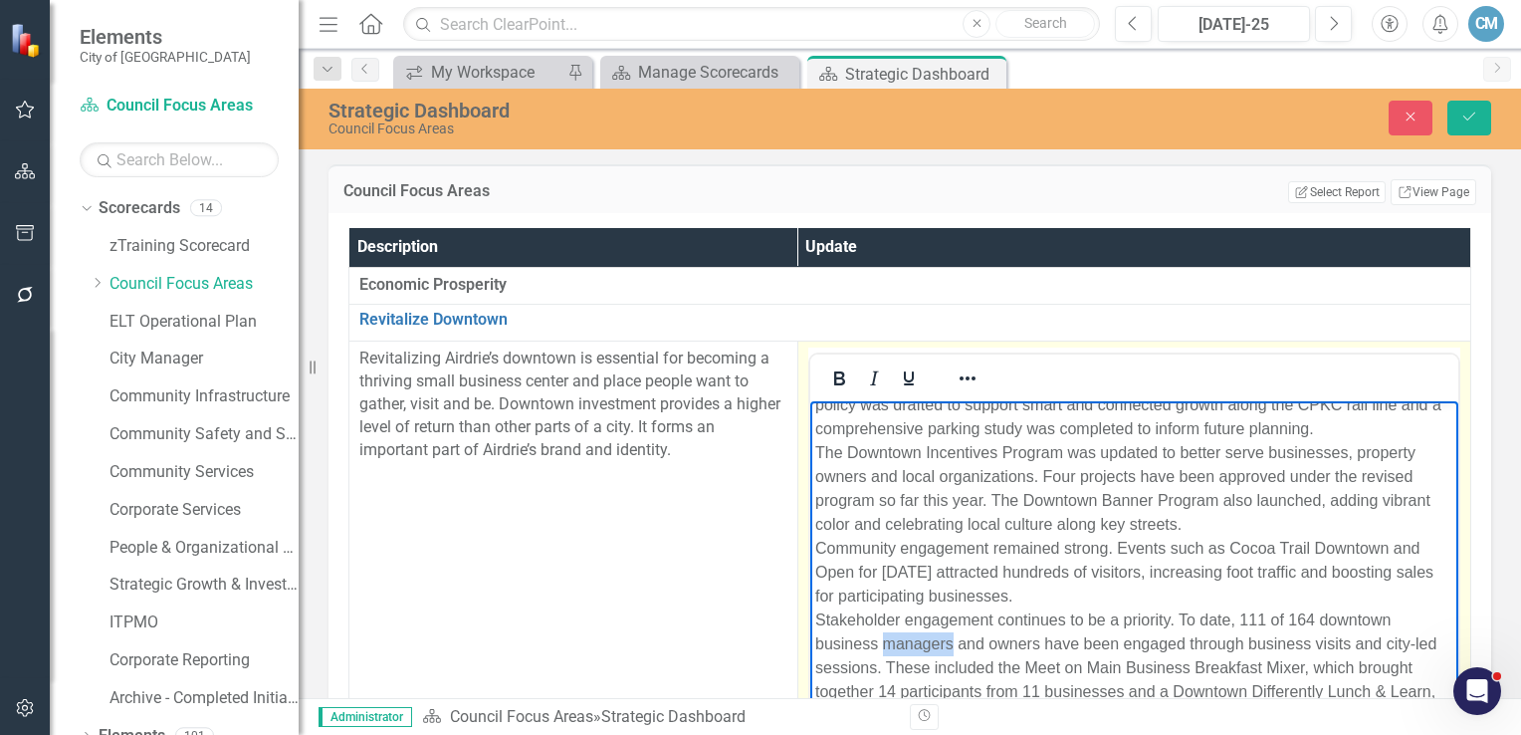
click at [896, 620] on p "Downtown revitalization efforts continued to gain momentum in the first half of…" at bounding box center [1133, 548] width 638 height 358
click at [996, 645] on p "Downtown revitalization efforts continued to gain momentum in the first half of…" at bounding box center [1133, 549] width 638 height 358
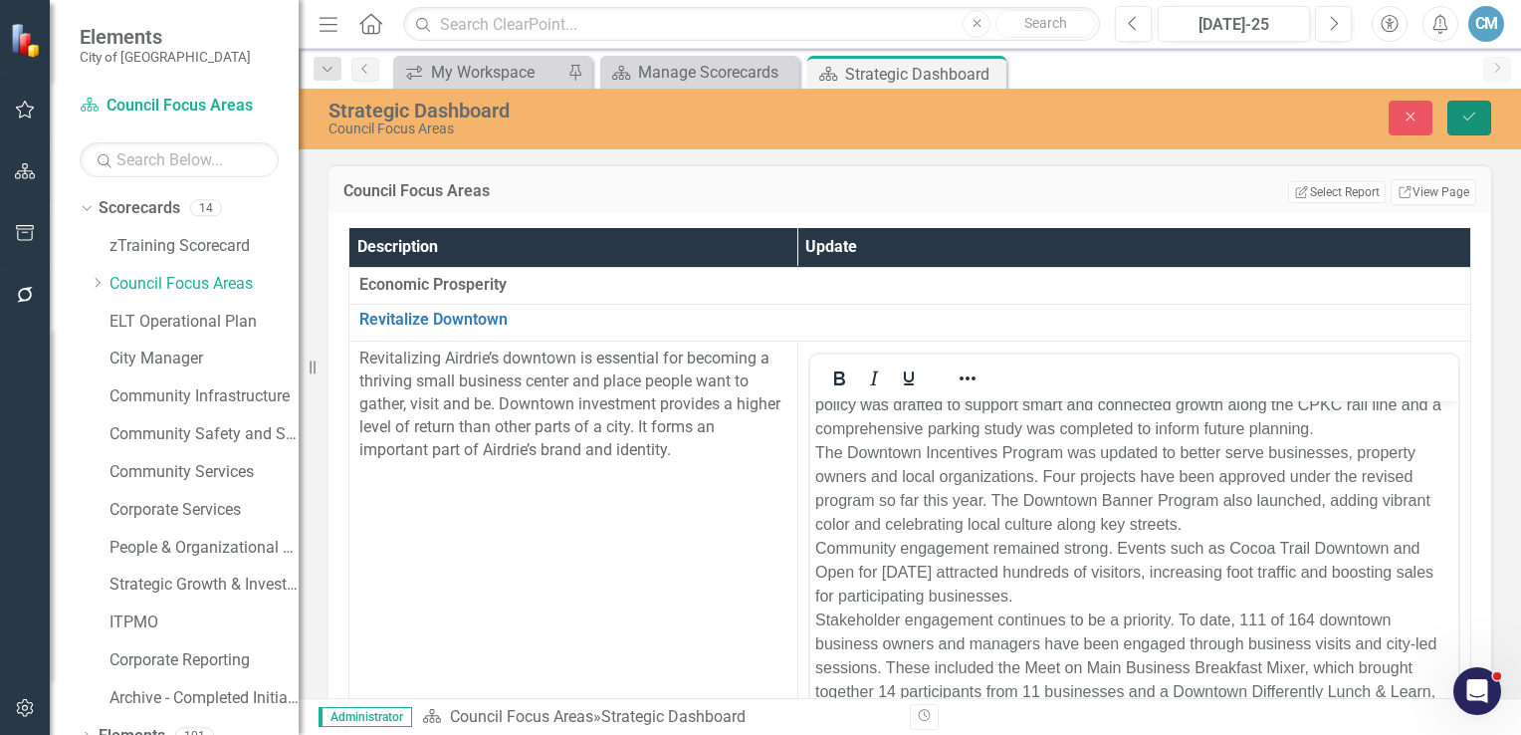
click at [1472, 128] on button "Save" at bounding box center [1470, 118] width 44 height 35
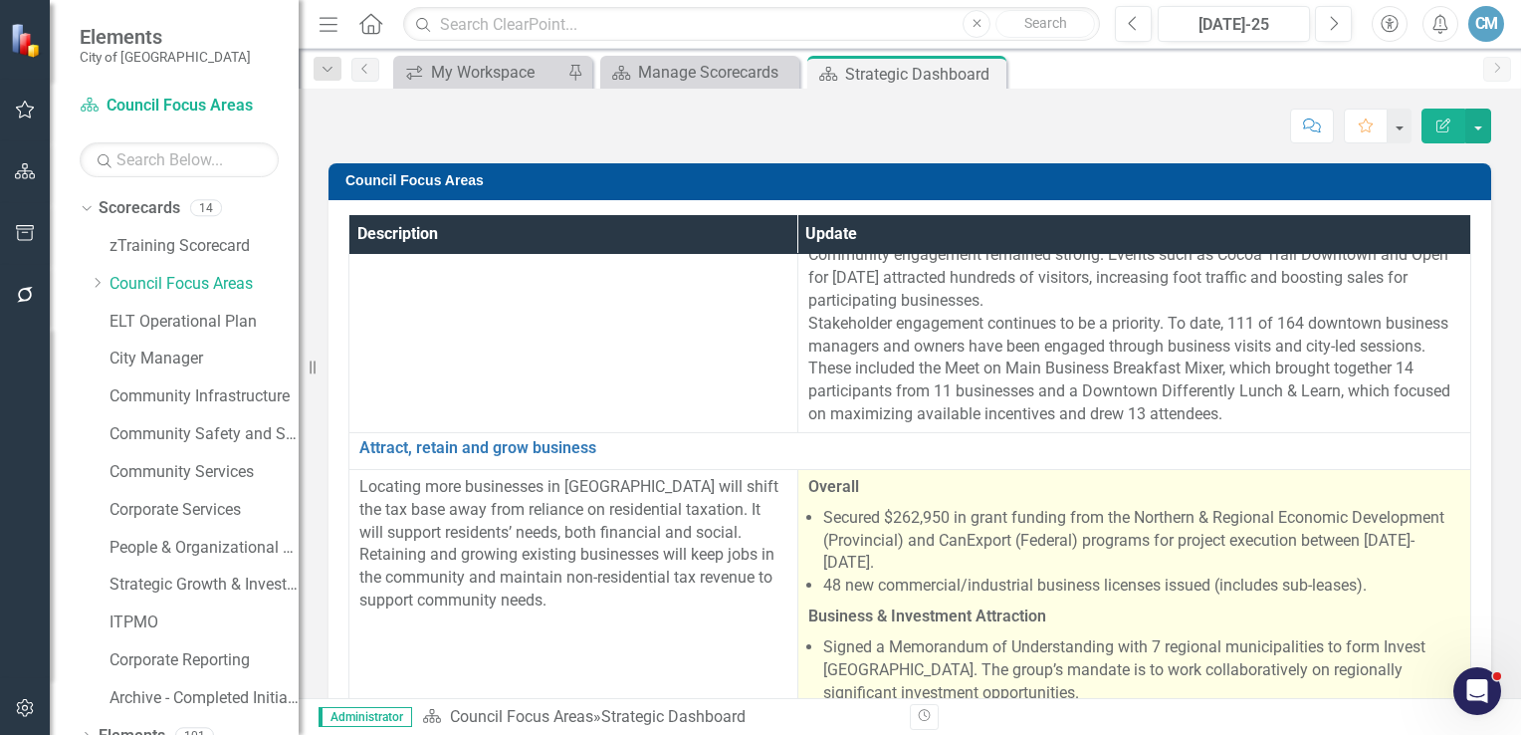
scroll to position [0, 0]
